Goal: Transaction & Acquisition: Subscribe to service/newsletter

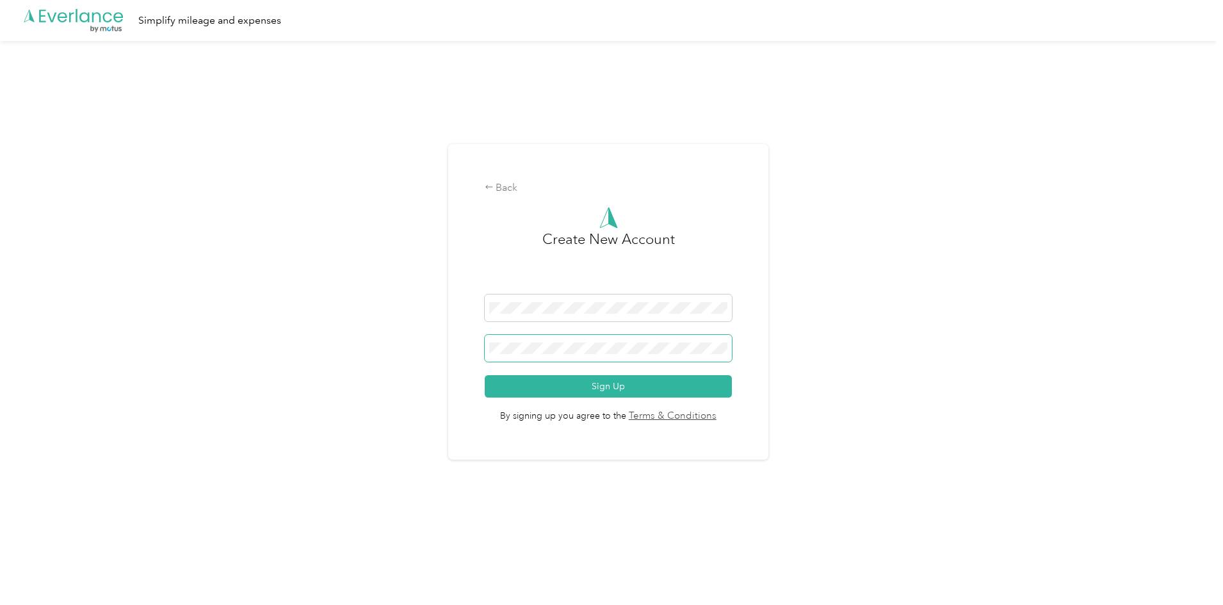
click at [590, 355] on span at bounding box center [609, 348] width 248 height 27
click at [593, 386] on button "Sign Up" at bounding box center [609, 386] width 248 height 22
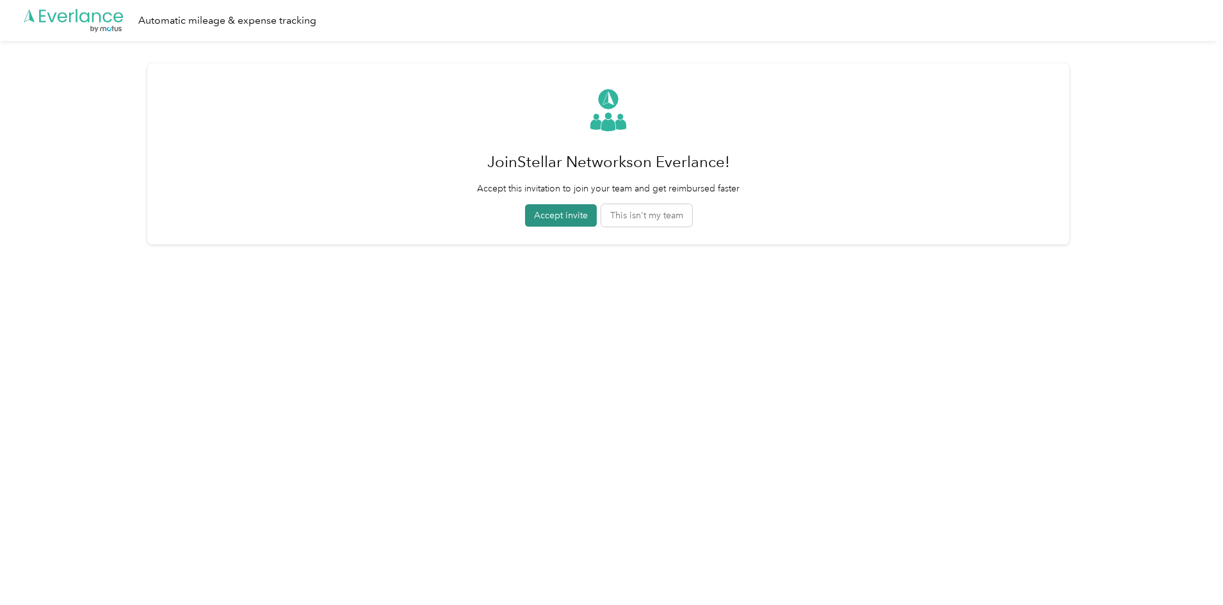
click at [567, 216] on button "Accept invite" at bounding box center [561, 215] width 72 height 22
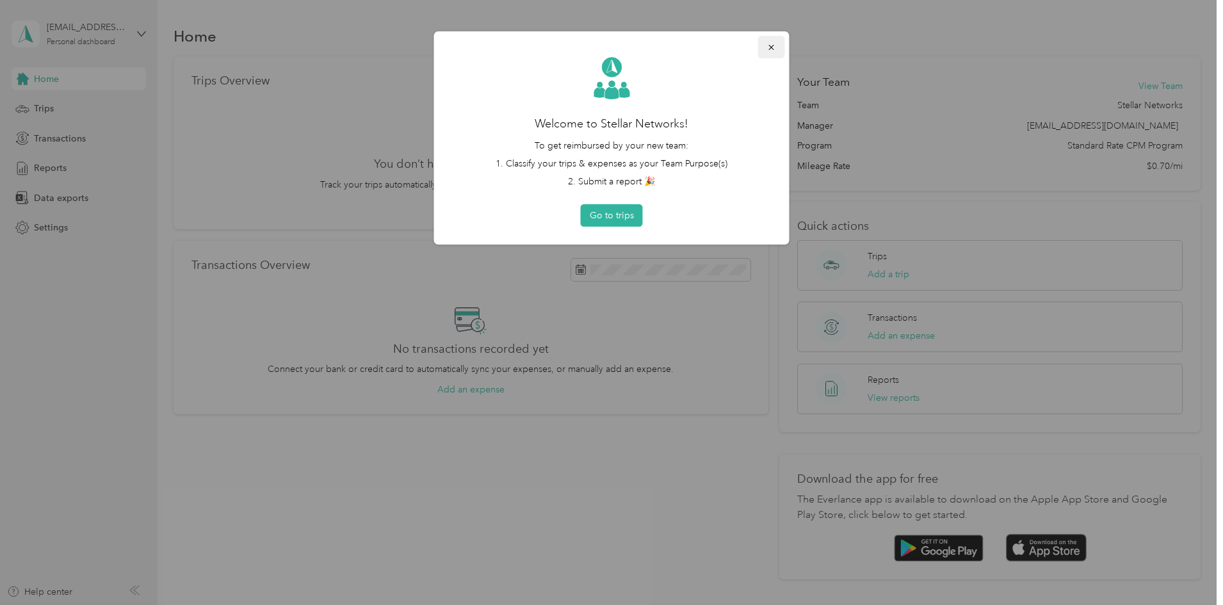
click at [759, 49] on button "button" at bounding box center [771, 47] width 27 height 22
